Goal: Navigation & Orientation: Find specific page/section

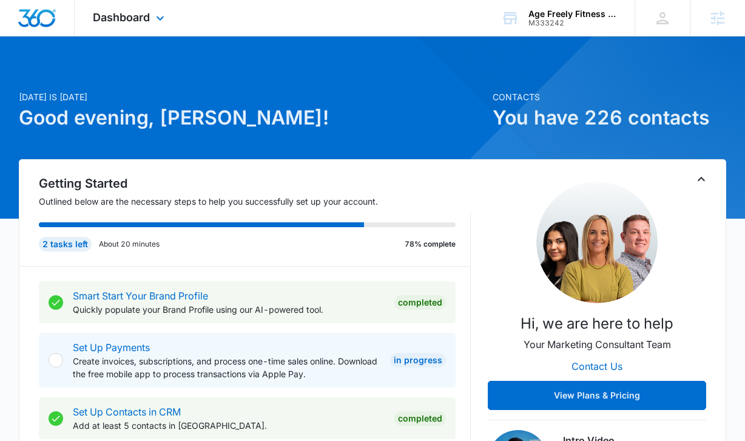
click at [183, 34] on div "Dashboard Apps Reputation Websites Forms CRM Email Social Content Ads Intellige…" at bounding box center [130, 18] width 111 height 36
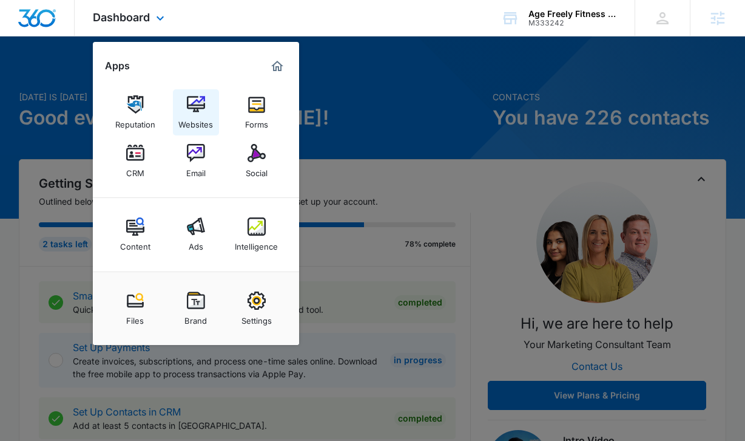
click at [195, 101] on img at bounding box center [196, 104] width 18 height 18
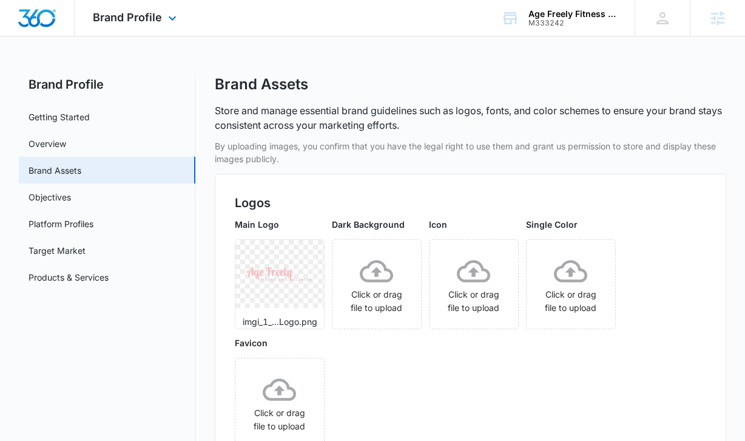
click at [176, 27] on div "Brand Profile Apps Reputation Websites Forms CRM Email Social Content Ads Intel…" at bounding box center [136, 18] width 123 height 36
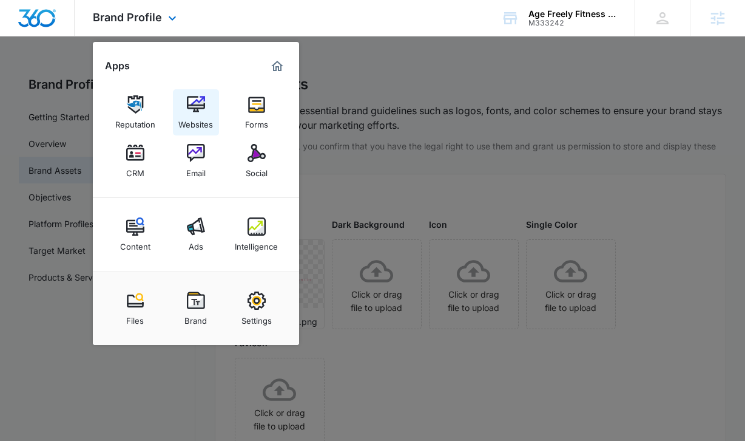
click at [198, 103] on img at bounding box center [196, 104] width 18 height 18
